Goal: Find specific page/section: Find specific page/section

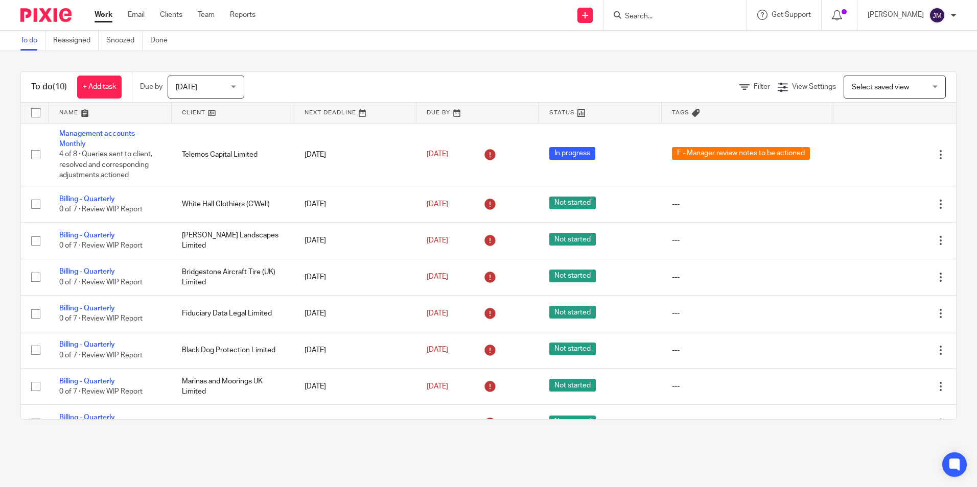
click at [683, 15] on input "Search" at bounding box center [670, 16] width 92 height 9
type input "jacob"
click at [717, 40] on link at bounding box center [685, 39] width 127 height 15
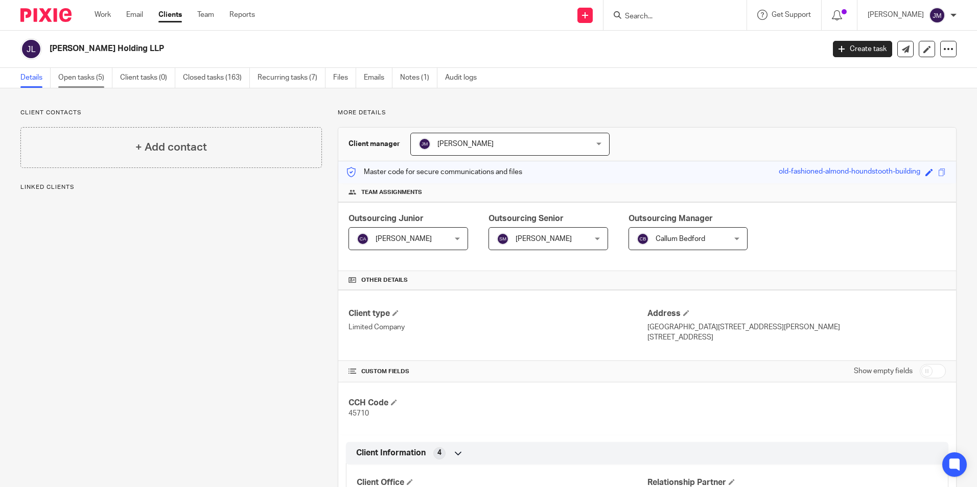
click at [84, 78] on link "Open tasks (5)" at bounding box center [85, 78] width 54 height 20
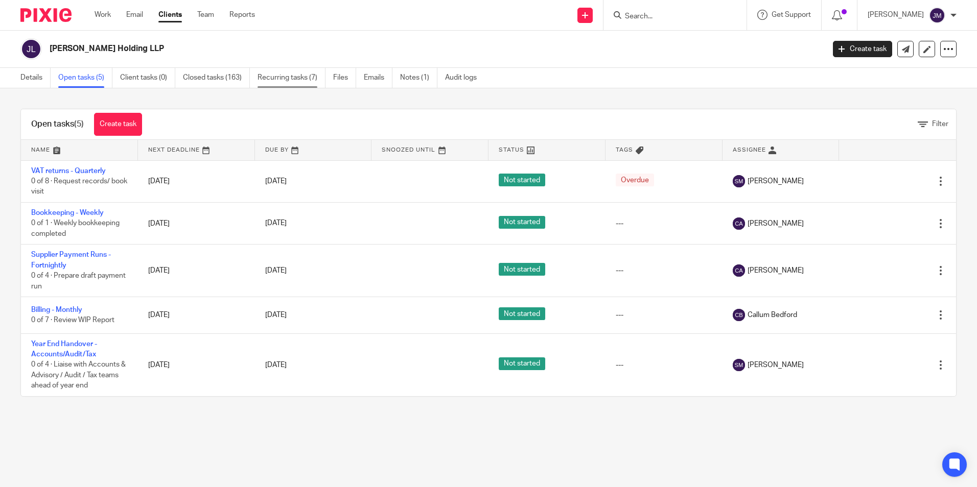
click at [278, 77] on link "Recurring tasks (7)" at bounding box center [291, 78] width 68 height 20
